Goal: Task Accomplishment & Management: Use online tool/utility

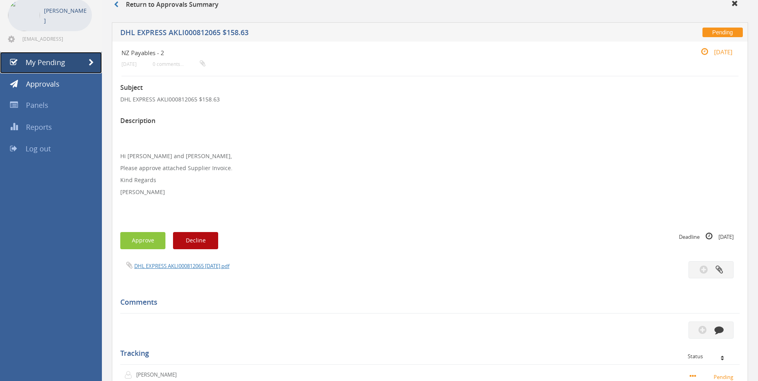
click at [65, 67] on link "My Pending" at bounding box center [51, 63] width 102 height 22
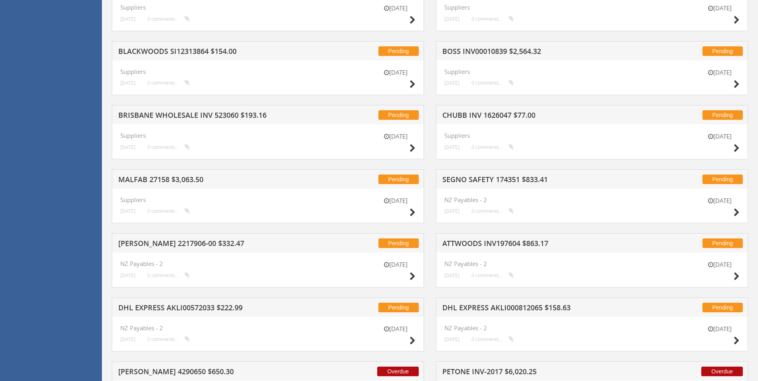
scroll to position [1236, 0]
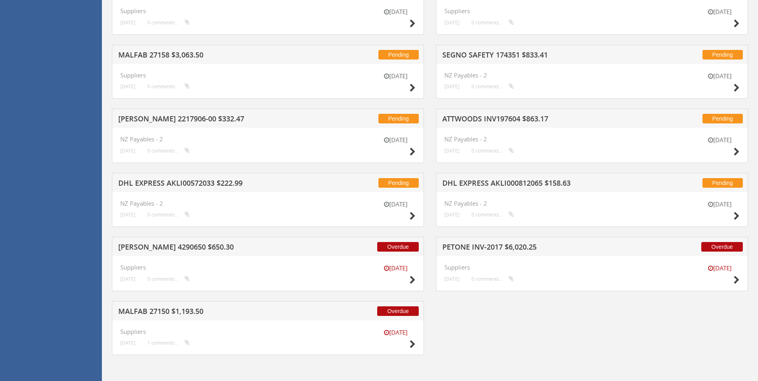
click at [733, 281] on div "[DATE]" at bounding box center [720, 275] width 40 height 23
click at [737, 283] on icon at bounding box center [737, 280] width 6 height 8
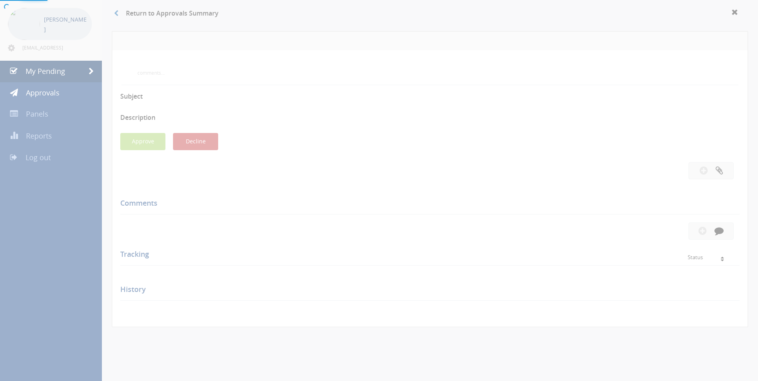
scroll to position [213, 0]
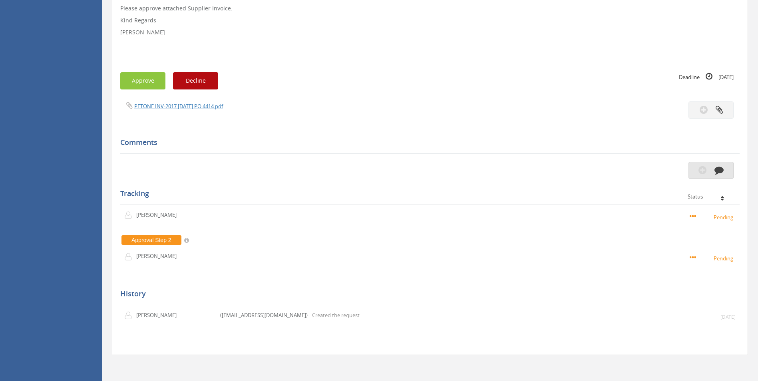
click at [721, 174] on icon "button" at bounding box center [719, 169] width 9 height 9
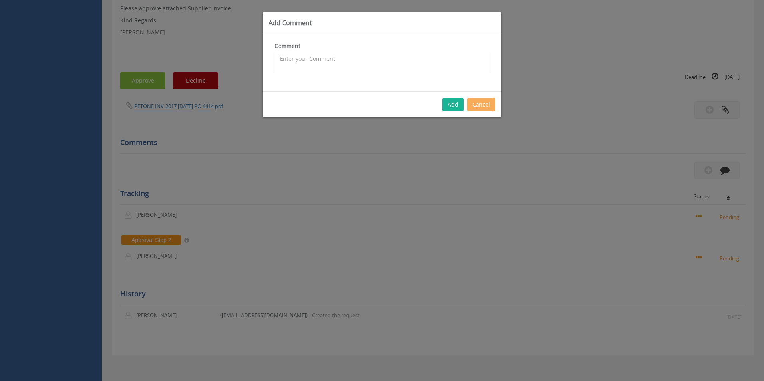
drag, startPoint x: 337, startPoint y: 69, endPoint x: 330, endPoint y: 69, distance: 7.2
click at [337, 69] on textarea at bounding box center [382, 63] width 215 height 22
type textarea "NZ Supplier - [PERSON_NAME] to re-submit"
click at [452, 104] on button "Add" at bounding box center [452, 105] width 21 height 14
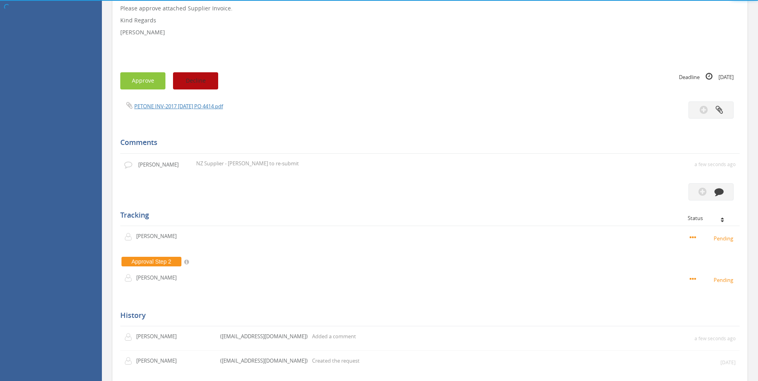
click at [203, 81] on button "Decline" at bounding box center [195, 80] width 45 height 17
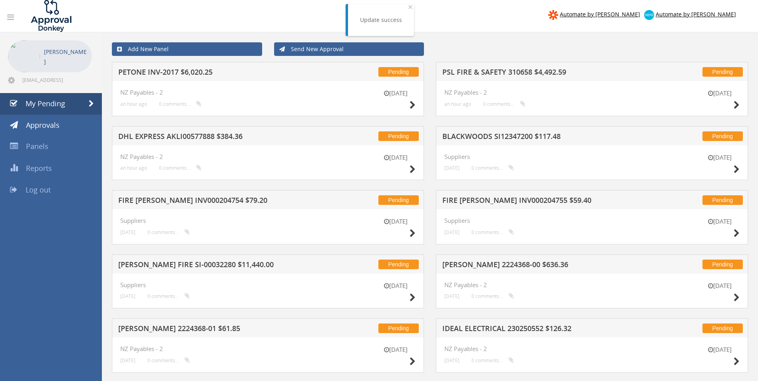
click at [406, 108] on div "[DATE]" at bounding box center [396, 100] width 40 height 23
click at [414, 105] on icon at bounding box center [413, 105] width 6 height 8
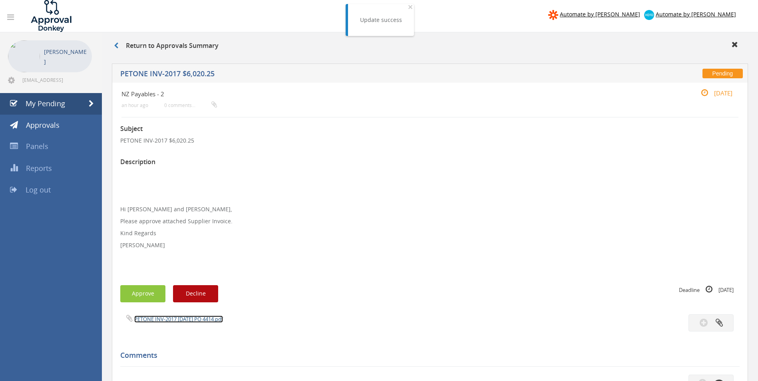
click at [178, 319] on link "PETONE INV-2017 [DATE] PO 4414.pdf" at bounding box center [178, 319] width 89 height 7
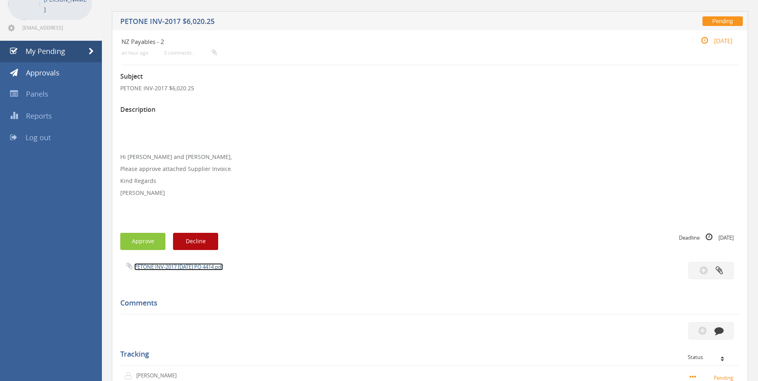
scroll to position [120, 0]
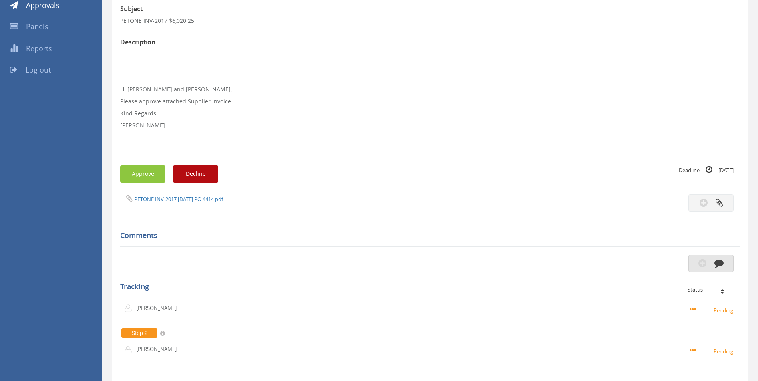
click at [720, 269] on button "button" at bounding box center [711, 263] width 45 height 17
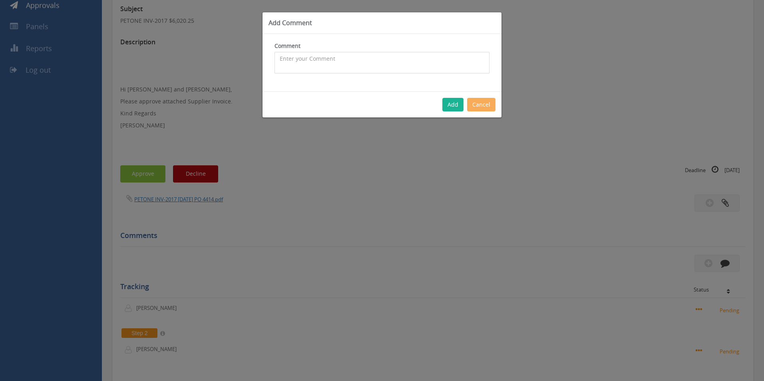
drag, startPoint x: 341, startPoint y: 63, endPoint x: 59, endPoint y: 83, distance: 282.5
click at [340, 63] on textarea at bounding box center [382, 63] width 215 height 22
type textarea "Stock - approved"
click at [458, 110] on button "Add" at bounding box center [452, 105] width 21 height 14
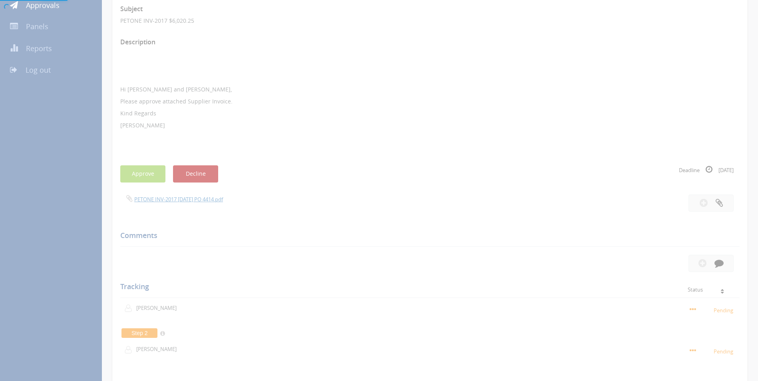
click at [143, 175] on div at bounding box center [379, 190] width 758 height 381
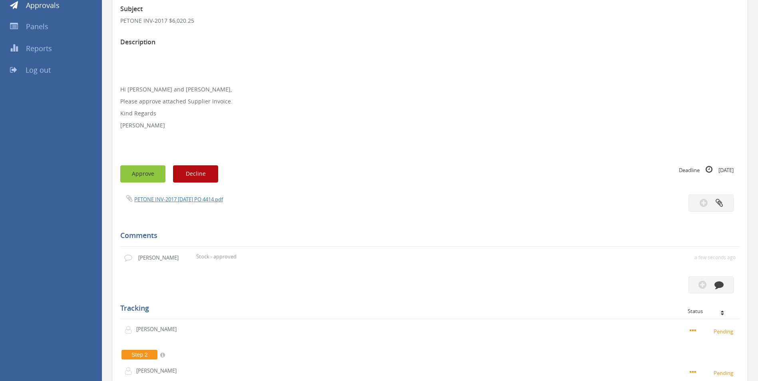
click at [126, 172] on button "Approve" at bounding box center [142, 173] width 45 height 17
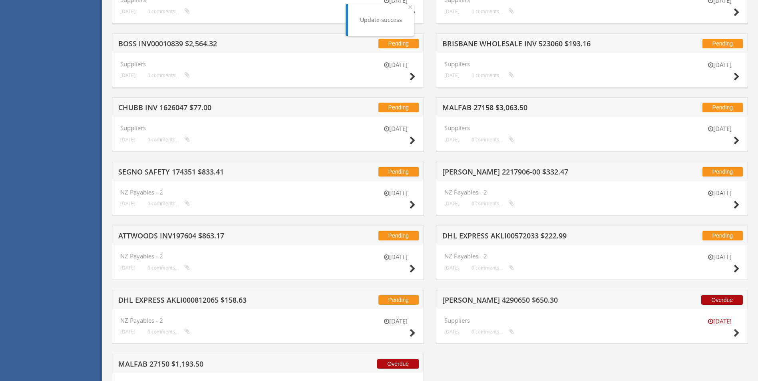
scroll to position [1172, 0]
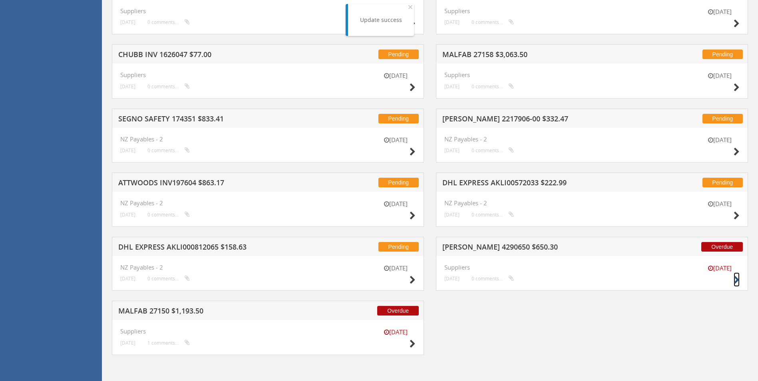
click at [739, 281] on icon at bounding box center [737, 280] width 6 height 8
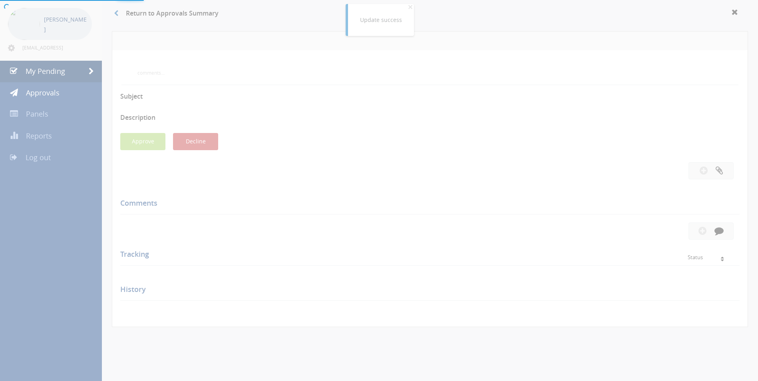
scroll to position [237, 0]
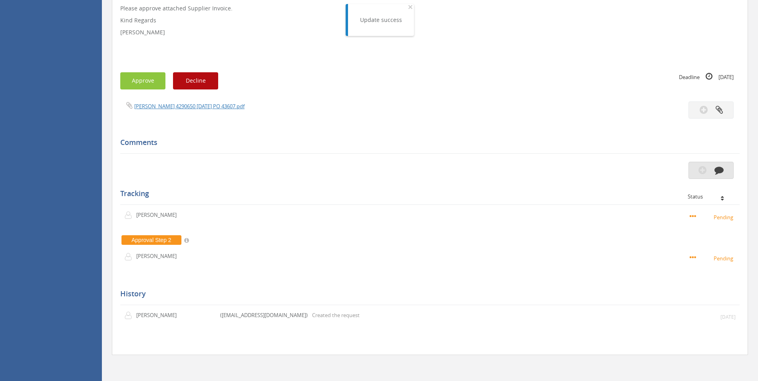
click at [715, 172] on icon "button" at bounding box center [719, 169] width 9 height 9
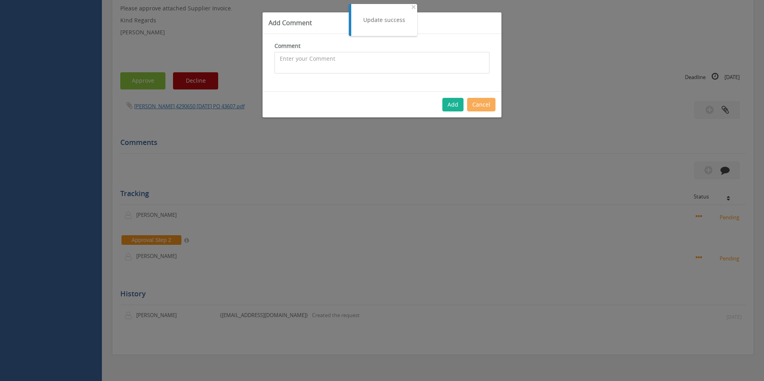
click at [335, 68] on textarea at bounding box center [382, 63] width 215 height 22
click at [374, 65] on textarea "PC Requested to place order - not a part # - approved unless BP wants to talk t…" at bounding box center [382, 63] width 215 height 22
type textarea "PC Requested to place order - not a part # - approved unless BP wants to talk t…"
click at [452, 105] on button "Add" at bounding box center [452, 105] width 21 height 14
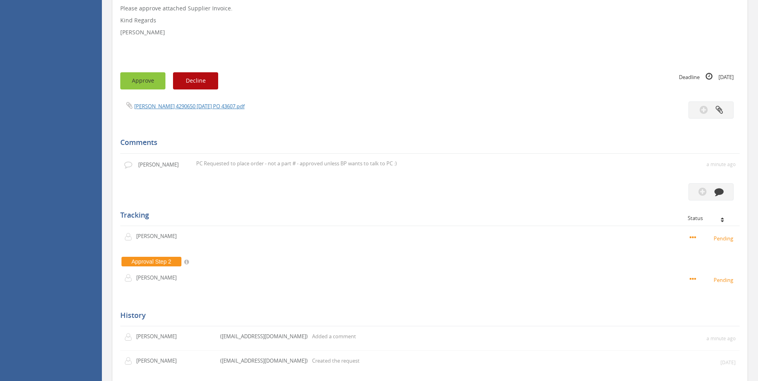
click at [137, 84] on button "Approve" at bounding box center [142, 80] width 45 height 17
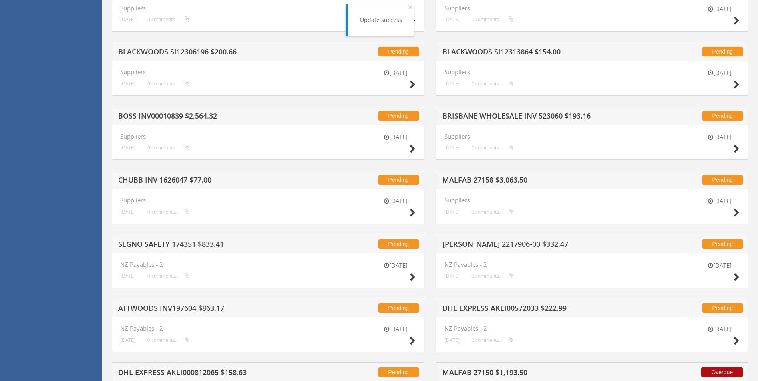
scroll to position [1108, 0]
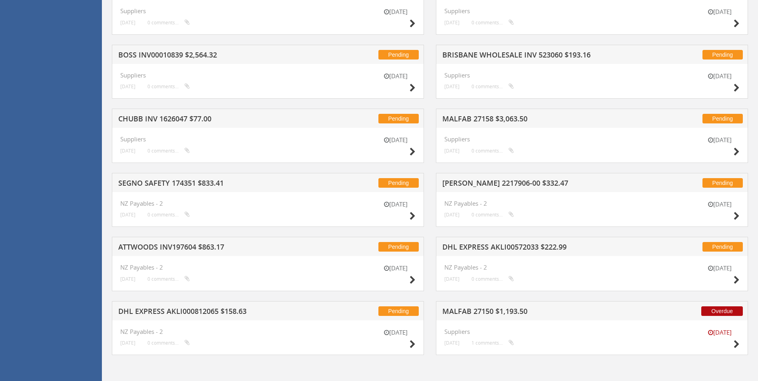
click at [732, 344] on div "[DATE]" at bounding box center [720, 340] width 40 height 23
click at [737, 346] on icon at bounding box center [737, 345] width 6 height 8
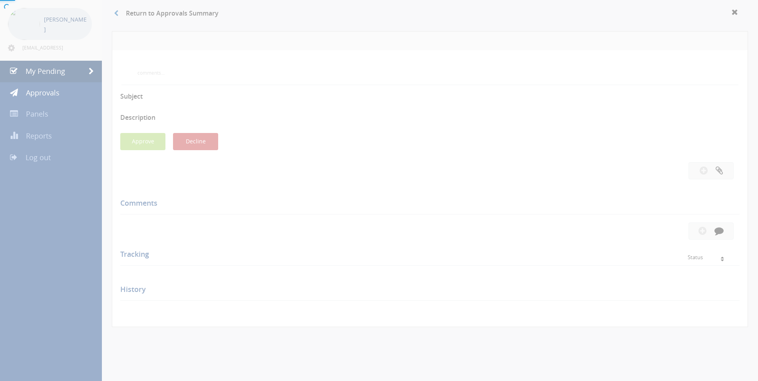
scroll to position [259, 0]
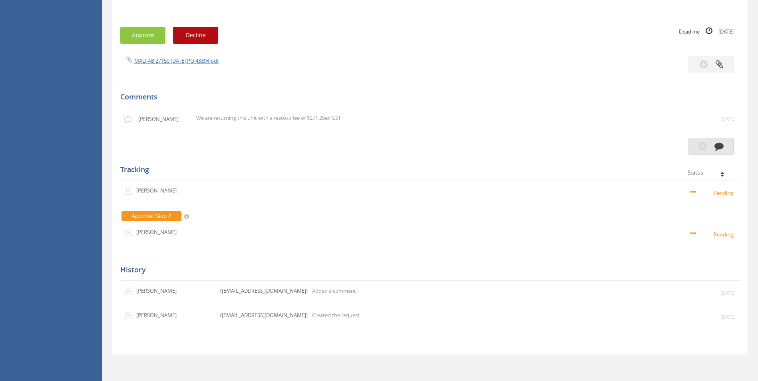
click at [722, 155] on button "button" at bounding box center [711, 146] width 45 height 17
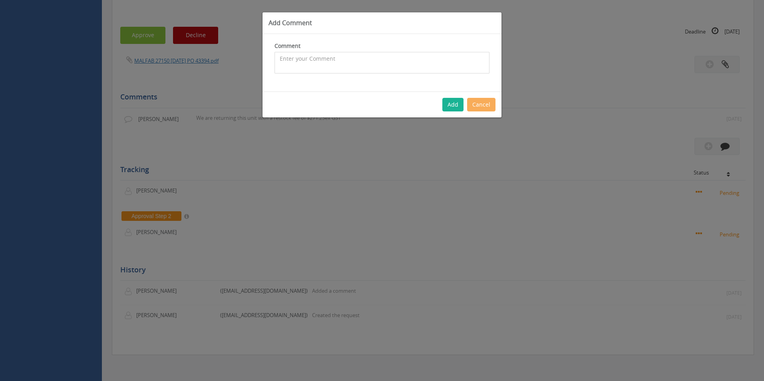
click at [315, 63] on textarea at bounding box center [382, 63] width 215 height 22
click at [298, 68] on textarea "Credit Received - Supplier Return to be created in JIWA and [PERSON_NAME] to re…" at bounding box center [382, 63] width 215 height 22
click at [332, 70] on textarea "Credit Received - Supplier Return to be created in JIWA and [PERSON_NAME] to re…" at bounding box center [382, 63] width 215 height 22
type textarea "Credit Received - Supplier Return to be created in JIWA and [PERSON_NAME] to re…"
click at [457, 107] on button "Add" at bounding box center [452, 105] width 21 height 14
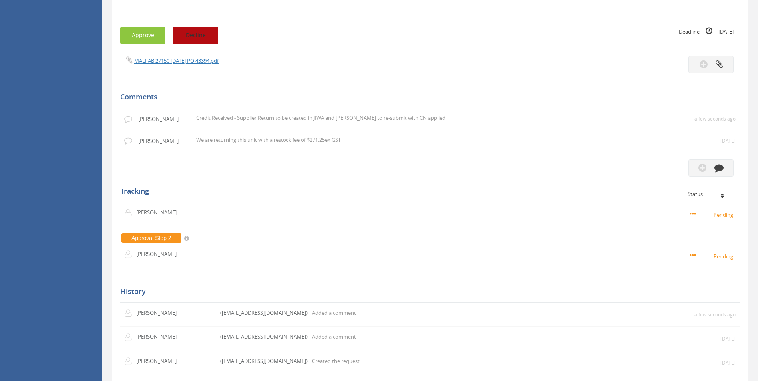
click at [193, 39] on button "Decline" at bounding box center [195, 35] width 45 height 17
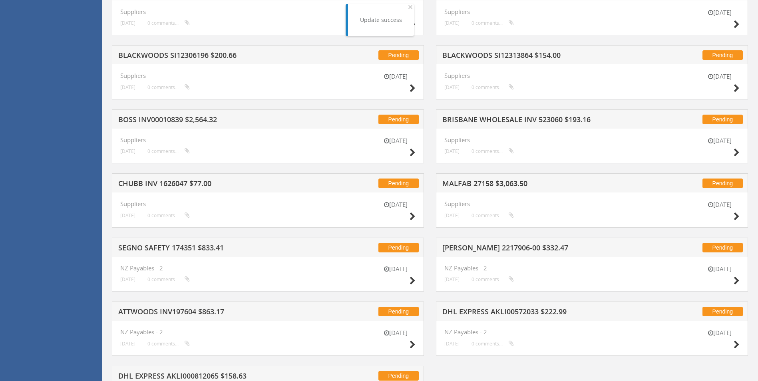
scroll to position [1108, 0]
